Goal: Task Accomplishment & Management: Use online tool/utility

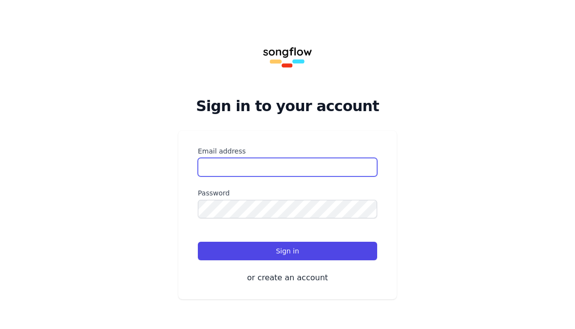
click at [203, 168] on input "Email address" at bounding box center [287, 167] width 179 height 19
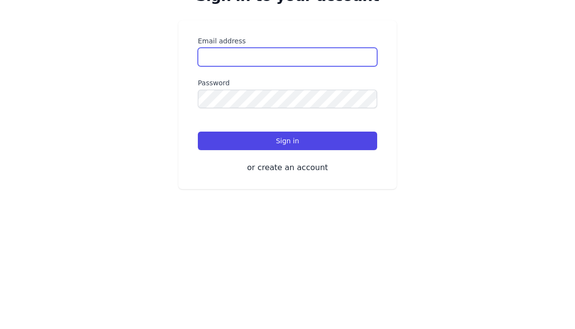
type input "**********"
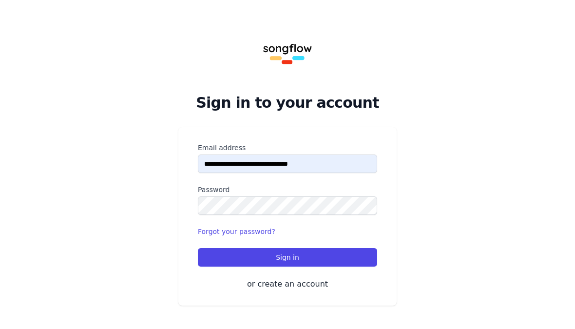
click at [155, 85] on div "**********" at bounding box center [287, 163] width 575 height 332
click at [217, 252] on button "Sign in" at bounding box center [287, 257] width 179 height 19
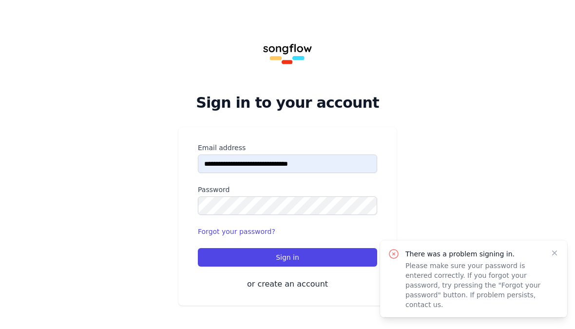
click at [551, 258] on icon "button" at bounding box center [555, 253] width 10 height 10
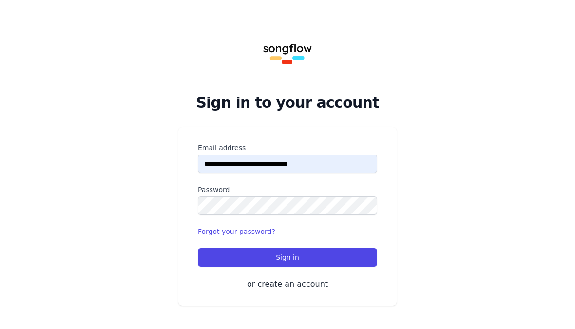
click at [267, 288] on button "or create an account" at bounding box center [287, 284] width 179 height 12
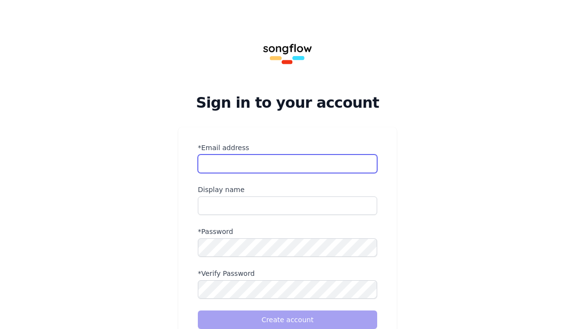
click at [227, 163] on input "*Email address" at bounding box center [287, 163] width 179 height 19
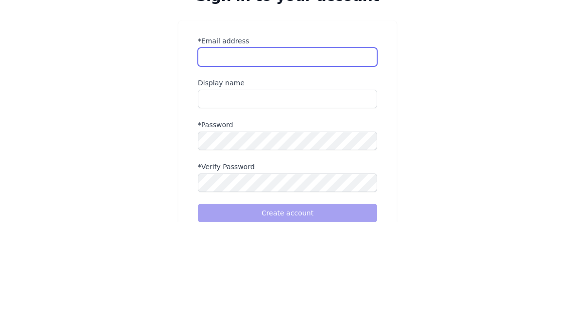
type input "**********"
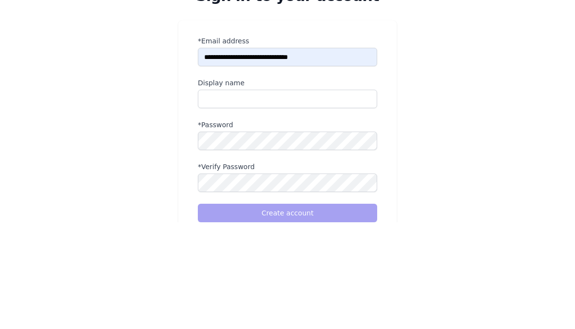
scroll to position [66, 0]
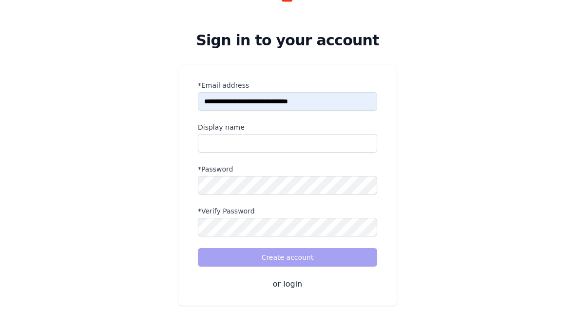
click at [339, 130] on label "Display name" at bounding box center [287, 127] width 179 height 10
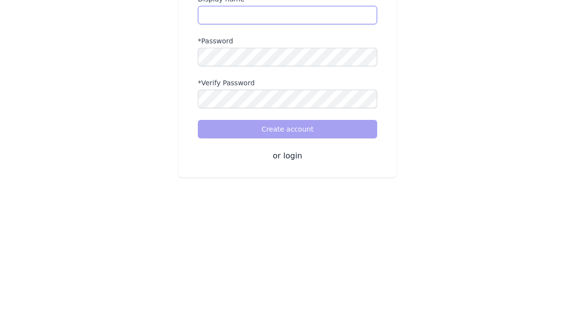
click at [335, 134] on input "name" at bounding box center [287, 143] width 179 height 19
click at [234, 134] on input "name" at bounding box center [287, 143] width 179 height 19
click at [242, 134] on input "name" at bounding box center [287, 143] width 179 height 19
type input "****"
click at [207, 164] on label "*Password" at bounding box center [287, 169] width 179 height 10
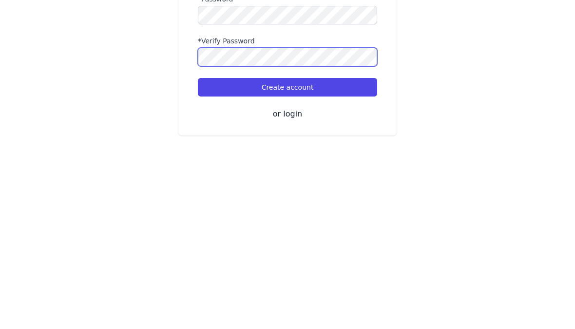
click at [287, 248] on button "Create account" at bounding box center [287, 257] width 179 height 19
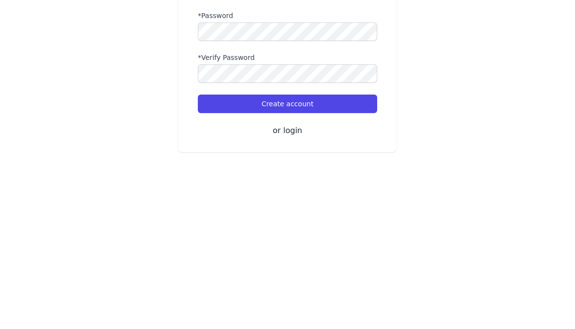
click at [346, 248] on button "Create account" at bounding box center [287, 257] width 179 height 19
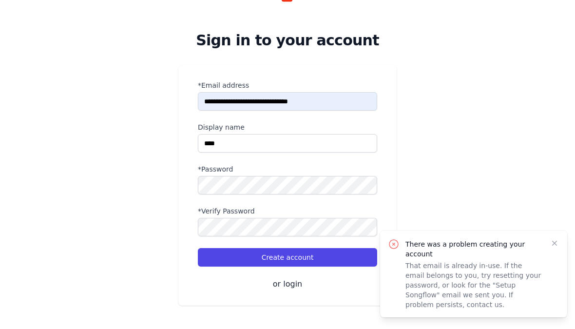
click at [564, 233] on div "There was a problem creating your account That email is already in-use. If the …" at bounding box center [473, 273] width 187 height 87
click at [561, 240] on div "There was a problem creating your account That email is already in-use. If the …" at bounding box center [473, 273] width 187 height 87
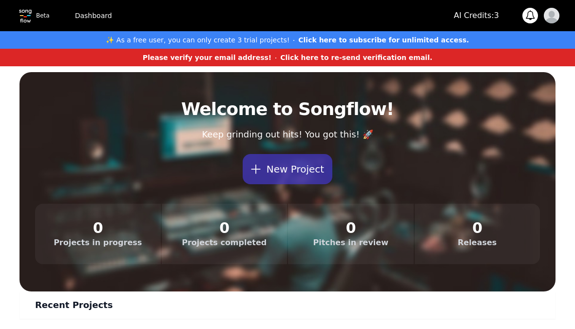
click at [552, 239] on div "Welcome to Songflow! Keep grinding out hits! You got this! 🚀 New Project Projec…" at bounding box center [287, 181] width 536 height 165
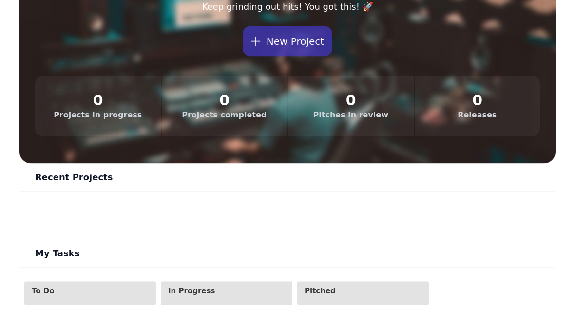
click at [313, 40] on button "New Project" at bounding box center [288, 41] width 90 height 30
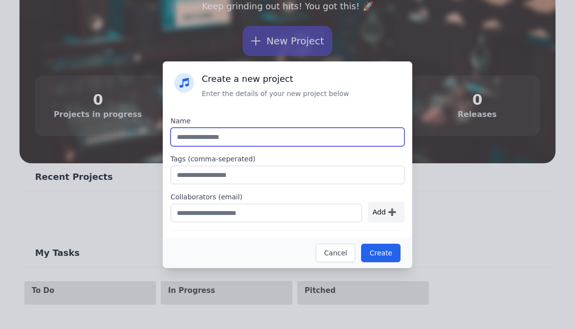
click at [317, 141] on input "text" at bounding box center [288, 137] width 234 height 19
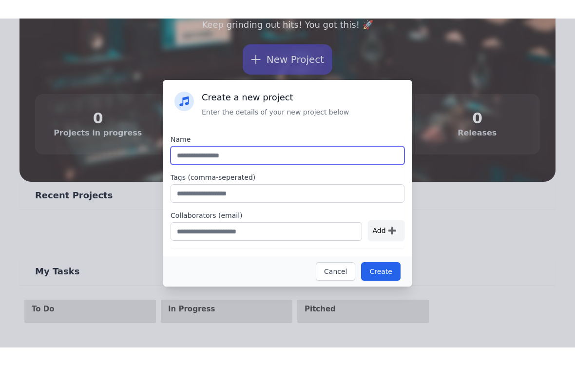
scroll to position [128, 0]
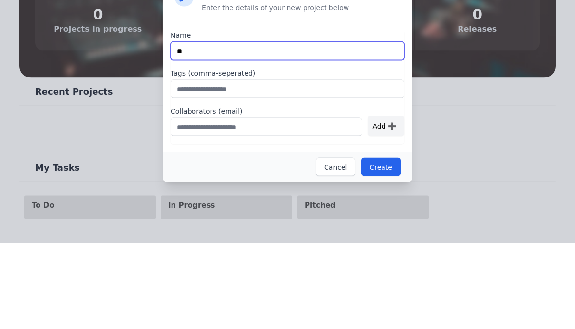
type input "*"
type input "**********"
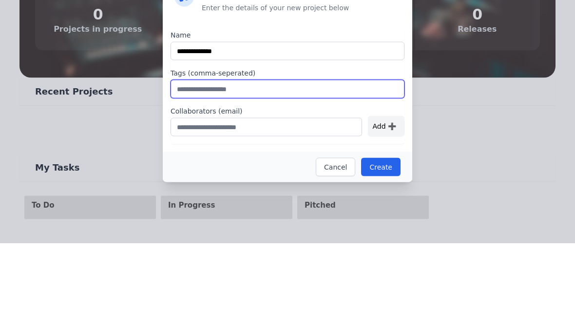
click at [316, 166] on input "text" at bounding box center [288, 175] width 234 height 19
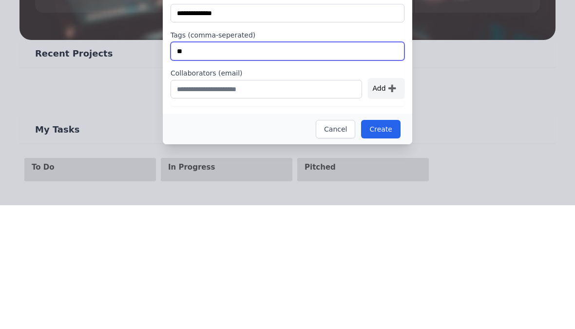
type input "*"
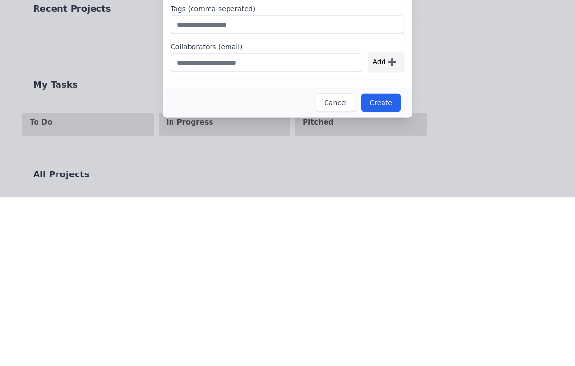
click at [379, 262] on button "Create" at bounding box center [380, 271] width 39 height 19
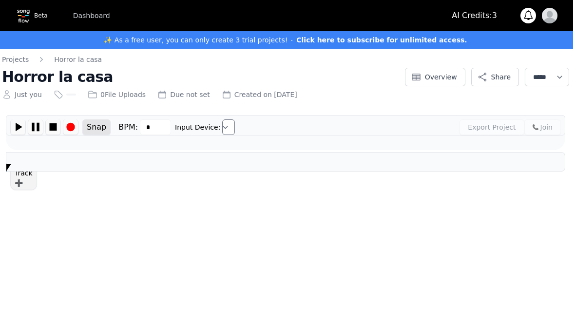
scroll to position [0, 2]
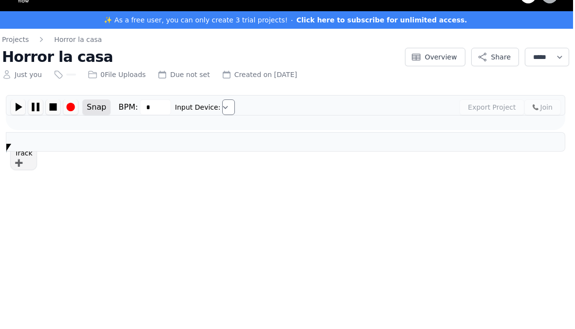
type input "***"
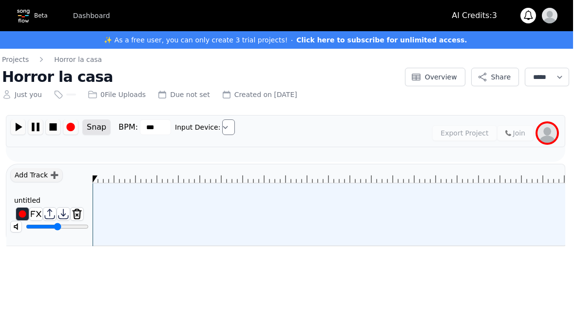
click at [98, 193] on div at bounding box center [329, 214] width 473 height 62
click at [65, 120] on img at bounding box center [70, 126] width 15 height 15
click at [69, 124] on img at bounding box center [70, 126] width 15 height 15
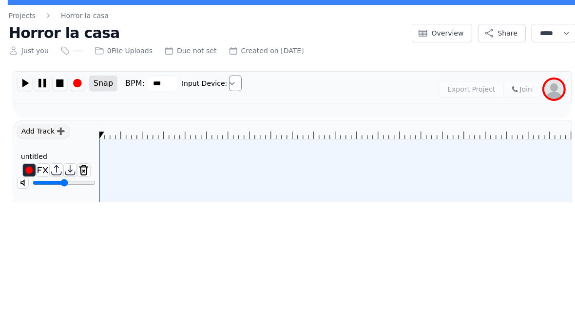
scroll to position [0, 0]
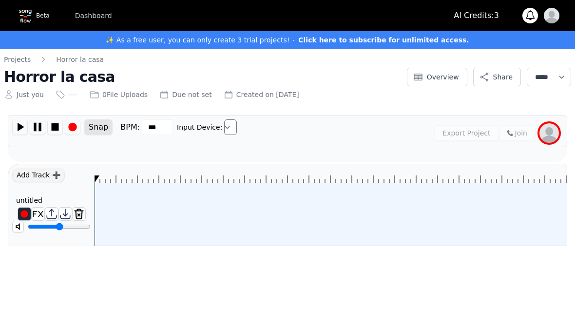
click at [40, 218] on img at bounding box center [38, 214] width 13 height 13
click at [47, 209] on img at bounding box center [51, 214] width 13 height 13
click at [57, 210] on img at bounding box center [51, 214] width 13 height 13
click at [52, 212] on img at bounding box center [51, 214] width 13 height 13
click at [22, 126] on img at bounding box center [20, 126] width 15 height 15
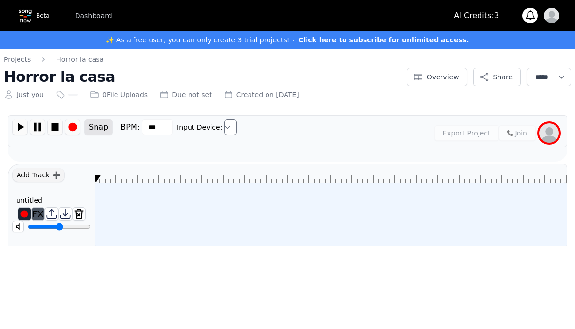
click at [19, 125] on img at bounding box center [20, 126] width 15 height 15
click at [38, 129] on img at bounding box center [37, 126] width 15 height 15
click at [36, 122] on img at bounding box center [37, 126] width 15 height 15
click at [88, 160] on div "Snap BPM: *** Input Device: Export Project Join ******* ******" at bounding box center [287, 138] width 559 height 47
click at [111, 191] on div at bounding box center [331, 214] width 473 height 62
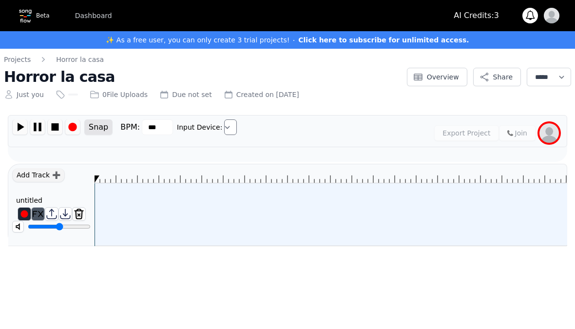
click at [111, 191] on div at bounding box center [331, 214] width 473 height 62
click at [113, 182] on icon at bounding box center [331, 173] width 472 height 19
click at [13, 227] on img at bounding box center [18, 226] width 11 height 11
click at [17, 224] on img at bounding box center [18, 226] width 11 height 11
